Goal: Check status: Check status

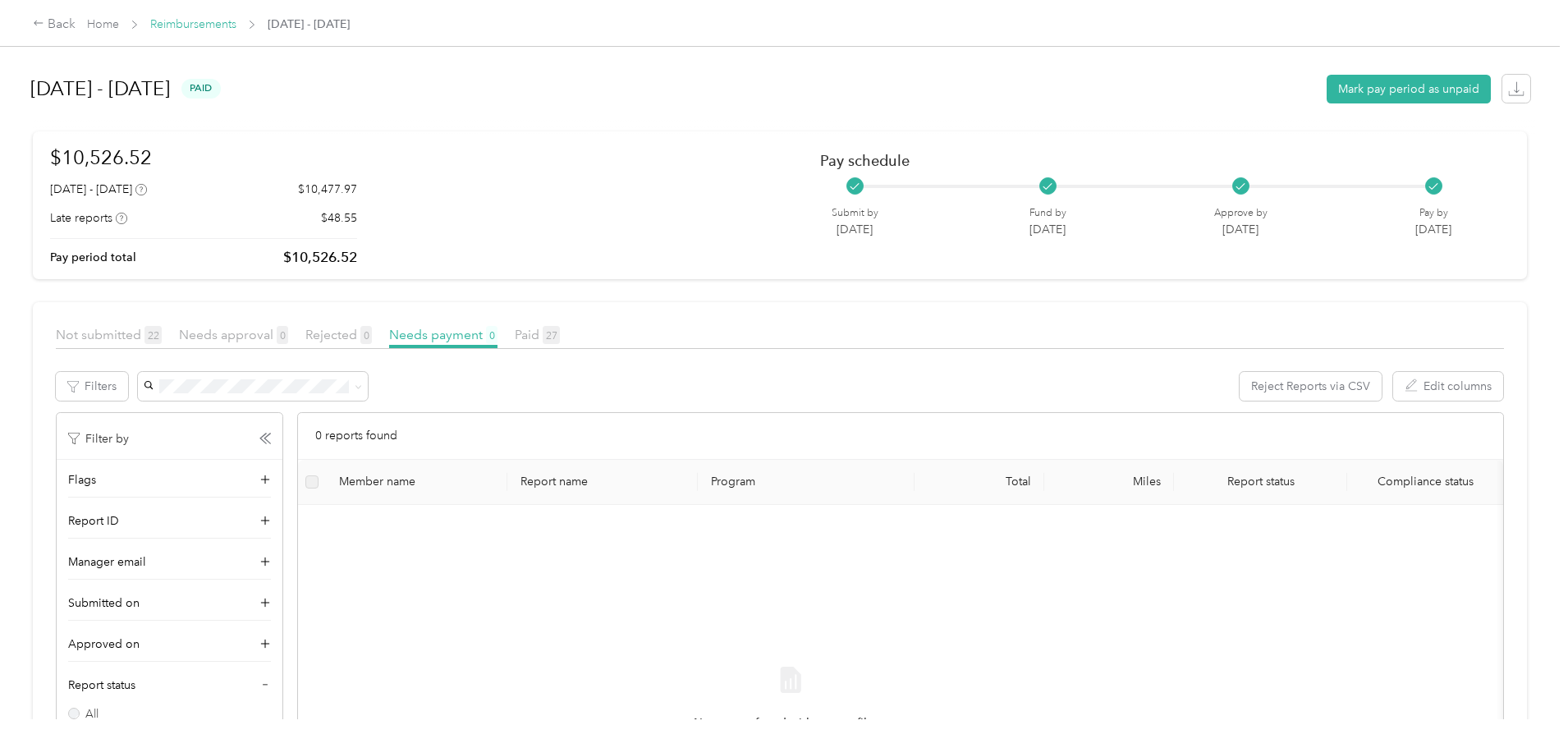
click at [236, 24] on link "Reimbursements" at bounding box center [193, 24] width 87 height 14
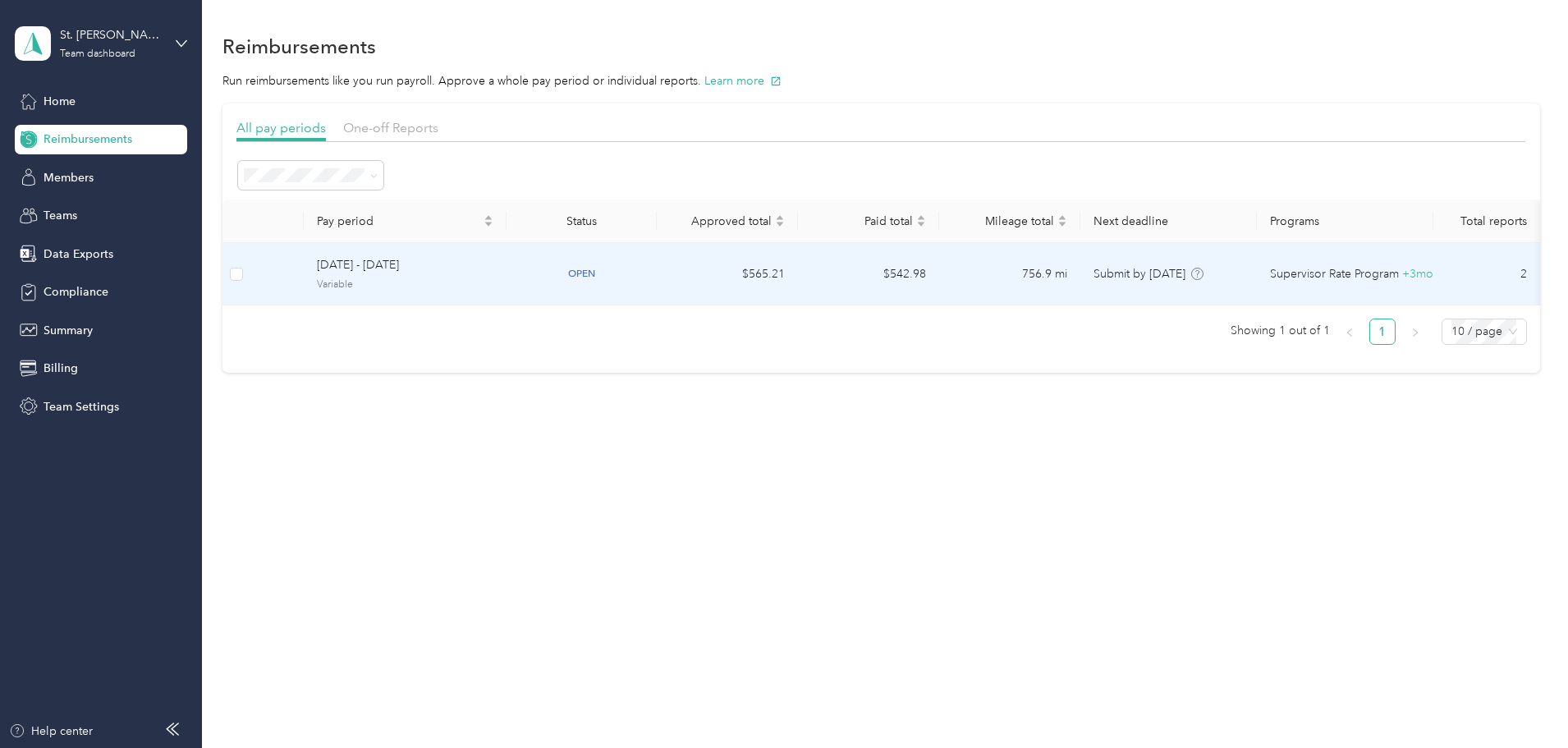
click at [493, 286] on span "Variable" at bounding box center [405, 284] width 177 height 15
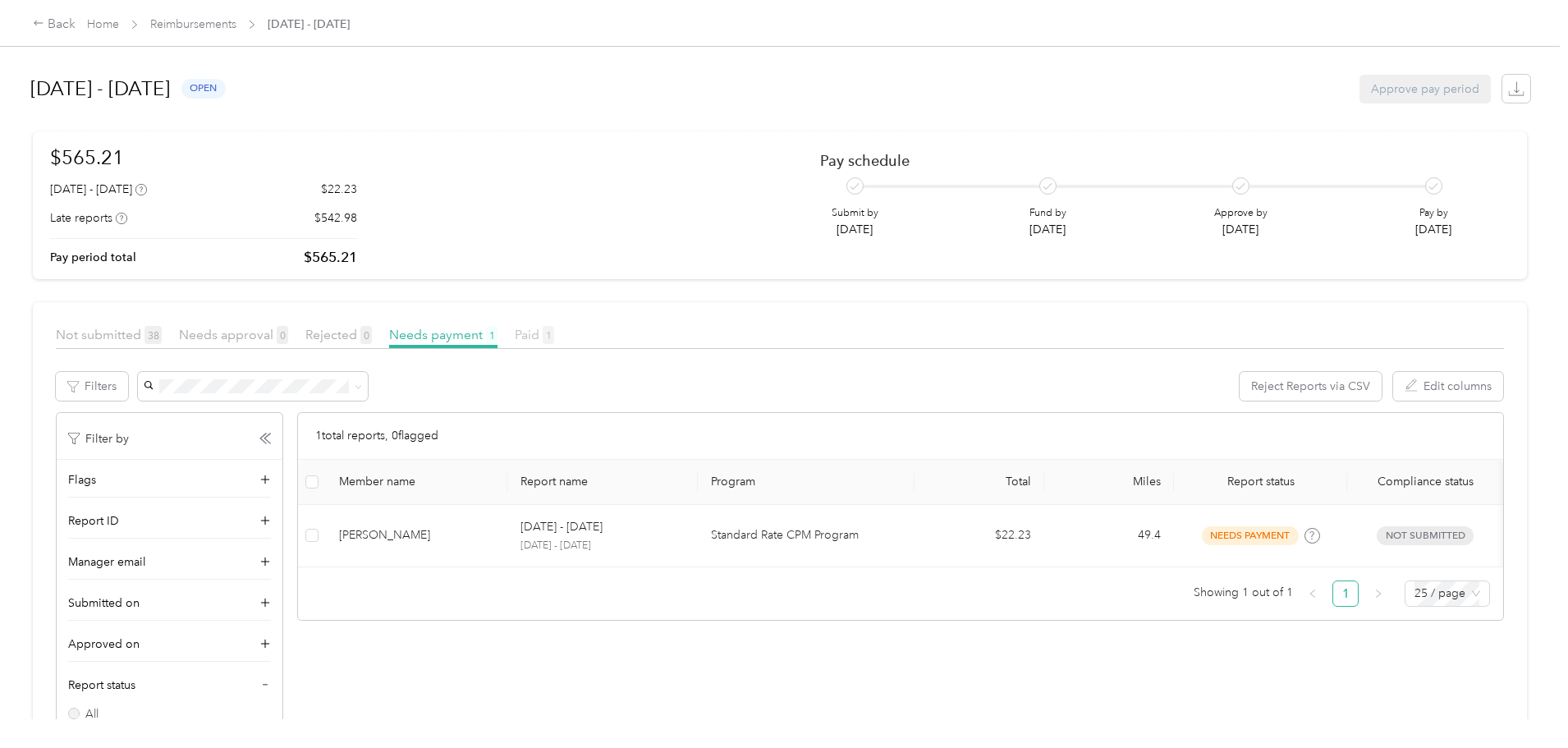
click at [554, 332] on span "Paid 1" at bounding box center [534, 335] width 39 height 16
click at [498, 338] on span "Needs payment 1" at bounding box center [443, 335] width 108 height 16
